Goal: Check status: Check status

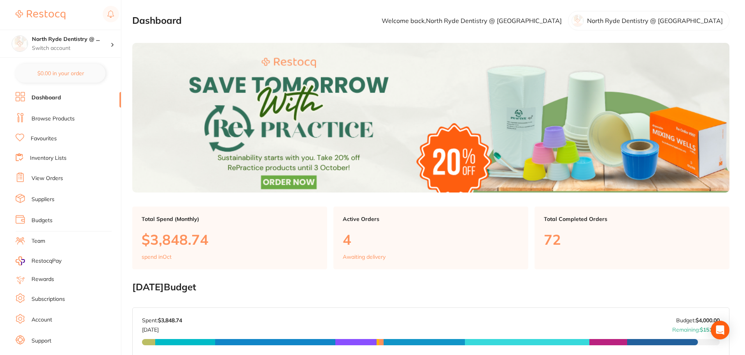
click at [53, 177] on link "View Orders" at bounding box center [48, 178] width 32 height 8
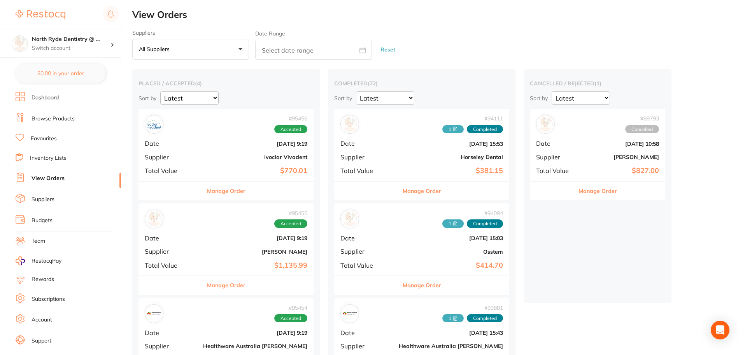
click at [37, 201] on link "Suppliers" at bounding box center [43, 199] width 23 height 8
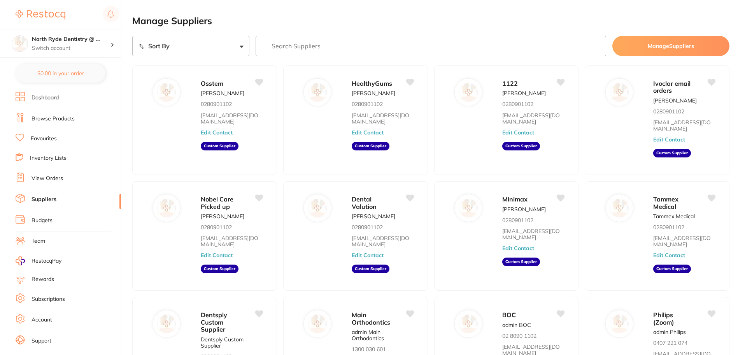
click at [46, 177] on link "View Orders" at bounding box center [48, 178] width 32 height 8
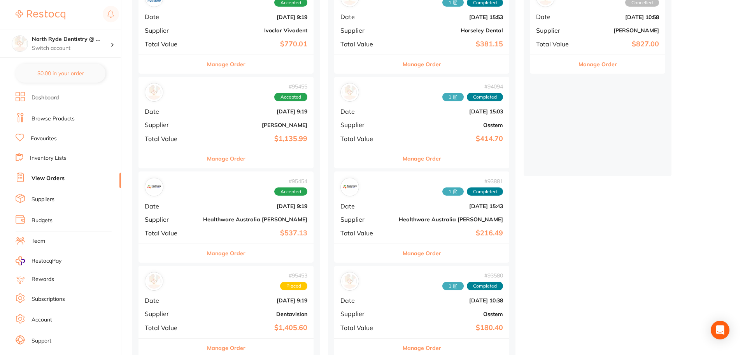
scroll to position [156, 0]
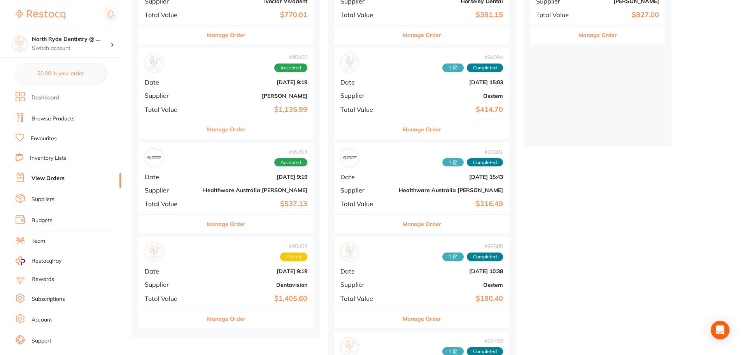
click at [203, 187] on b "Healthware Australia [PERSON_NAME]" at bounding box center [255, 190] width 104 height 6
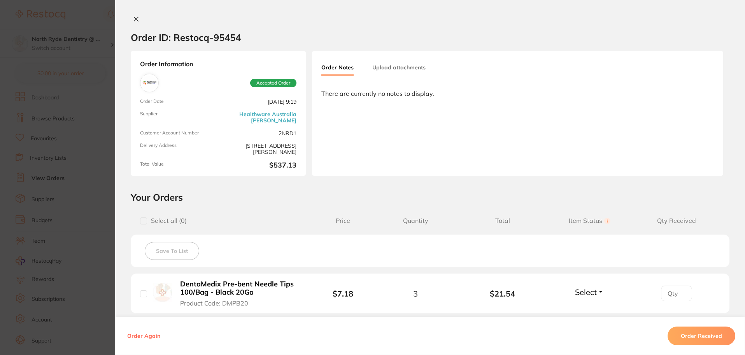
click at [391, 72] on button "Upload attachments" at bounding box center [398, 67] width 53 height 14
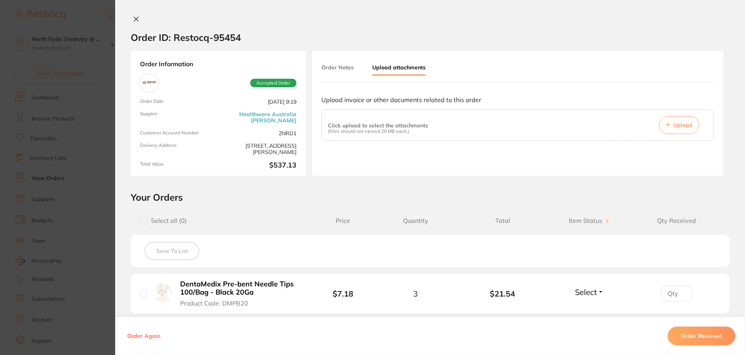
click at [679, 126] on span "Upload" at bounding box center [683, 124] width 19 height 7
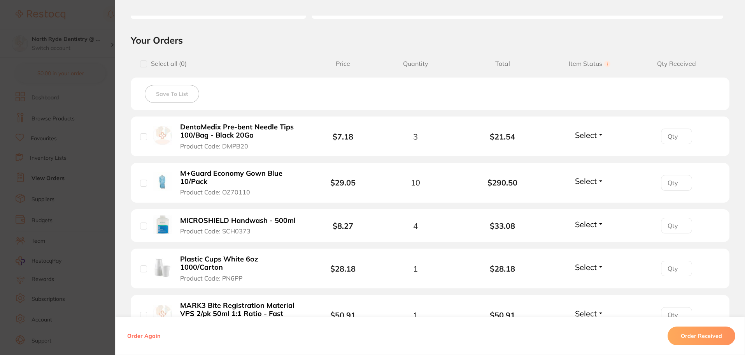
scroll to position [195, 0]
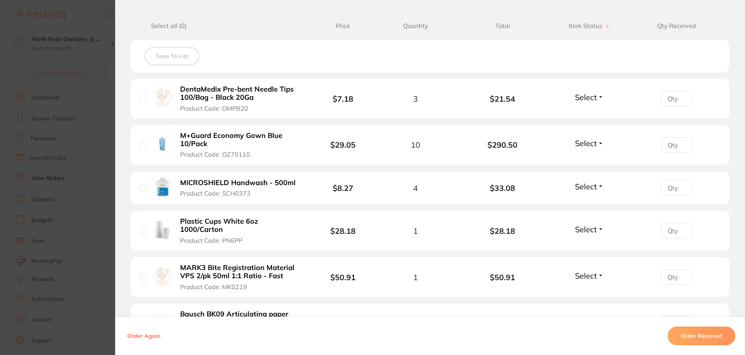
click at [142, 25] on input "checkbox" at bounding box center [143, 26] width 7 height 7
checkbox input "true"
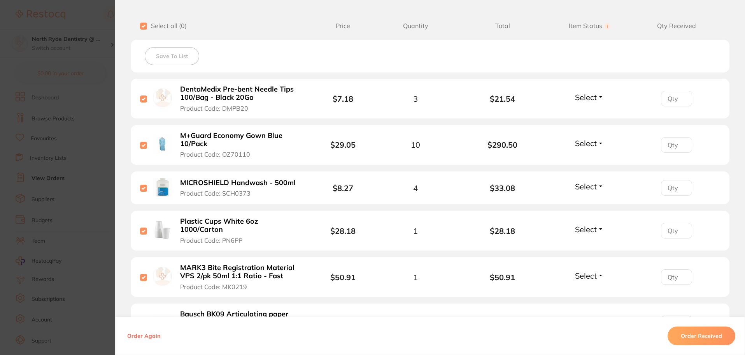
checkbox input "true"
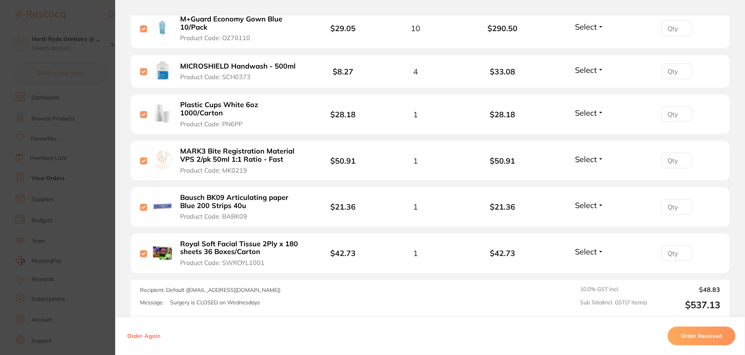
scroll to position [350, 0]
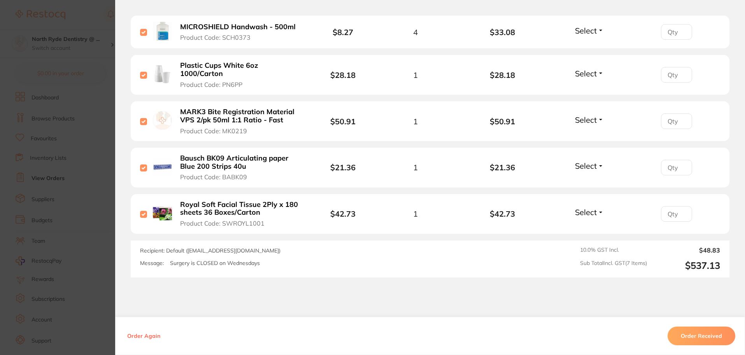
click at [692, 335] on button "Order Received" at bounding box center [702, 335] width 68 height 19
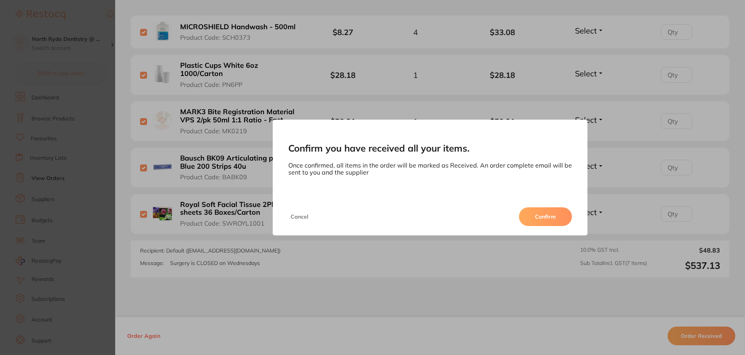
click at [543, 215] on button "Confirm" at bounding box center [545, 216] width 53 height 19
